Goal: Navigation & Orientation: Find specific page/section

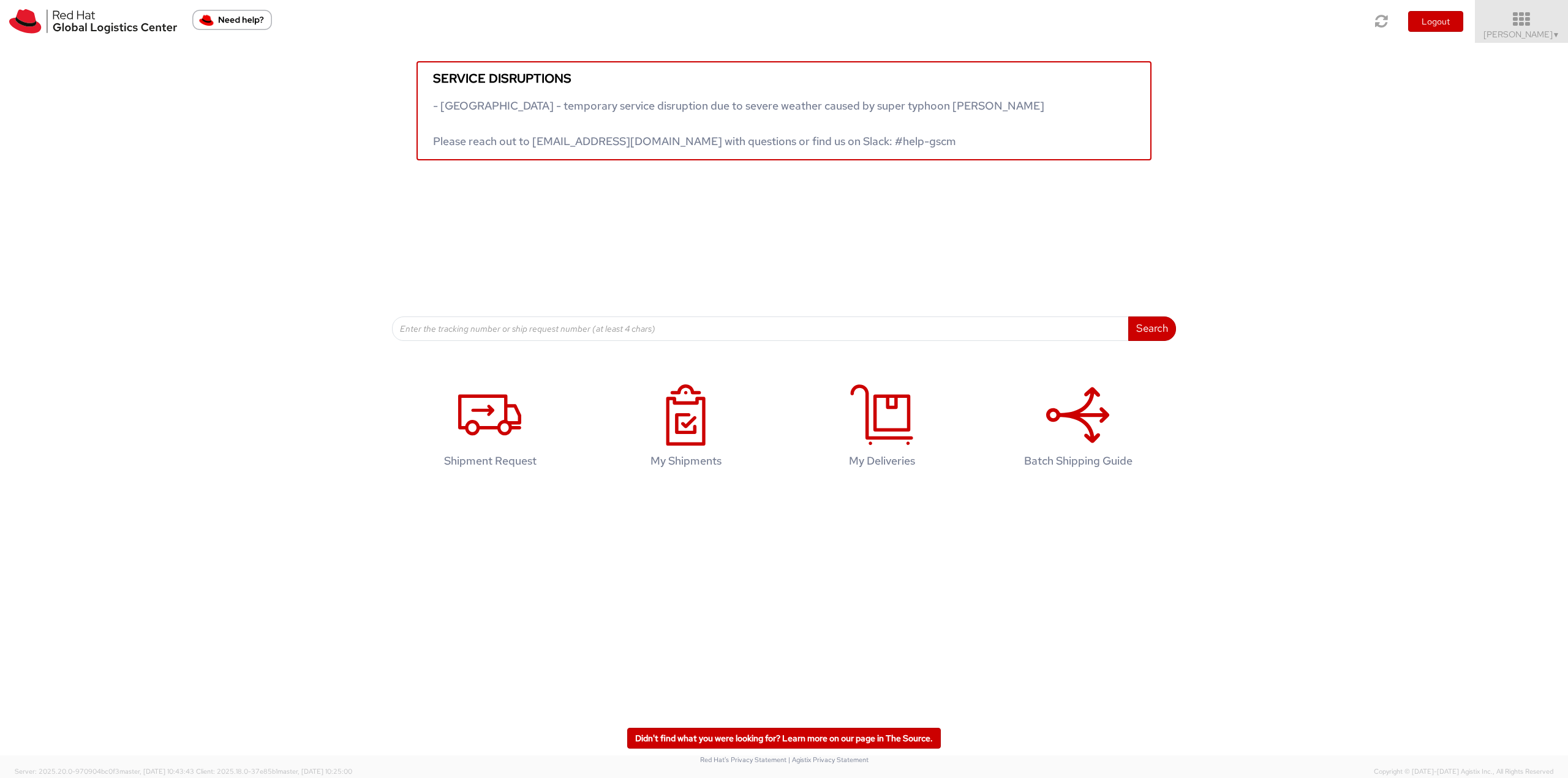
click at [1523, 9] on link "Robert Lomax ▼" at bounding box center [1521, 21] width 93 height 43
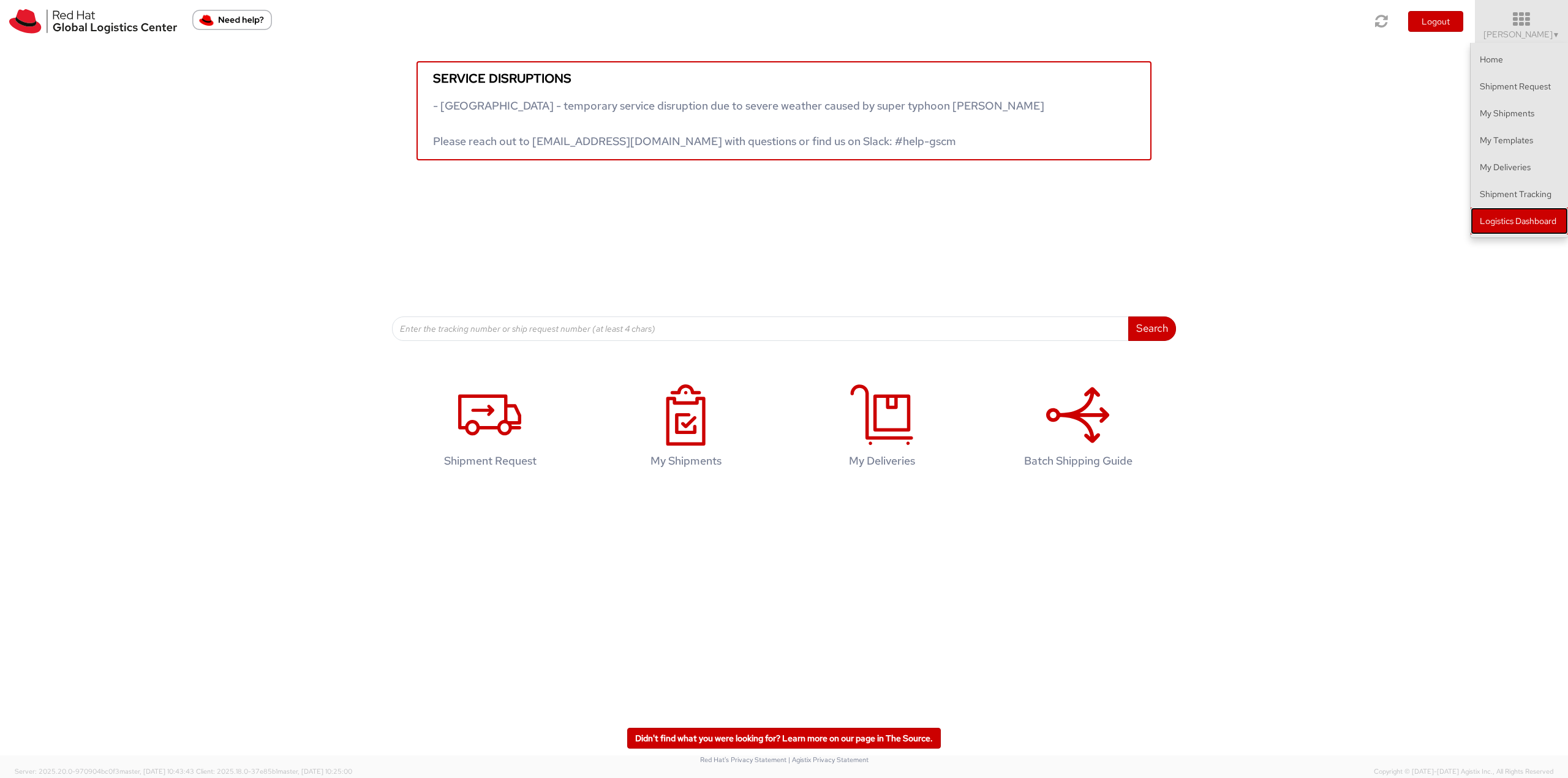
click at [1501, 218] on link "Logistics Dashboard" at bounding box center [1519, 221] width 97 height 27
